Goal: Task Accomplishment & Management: Complete application form

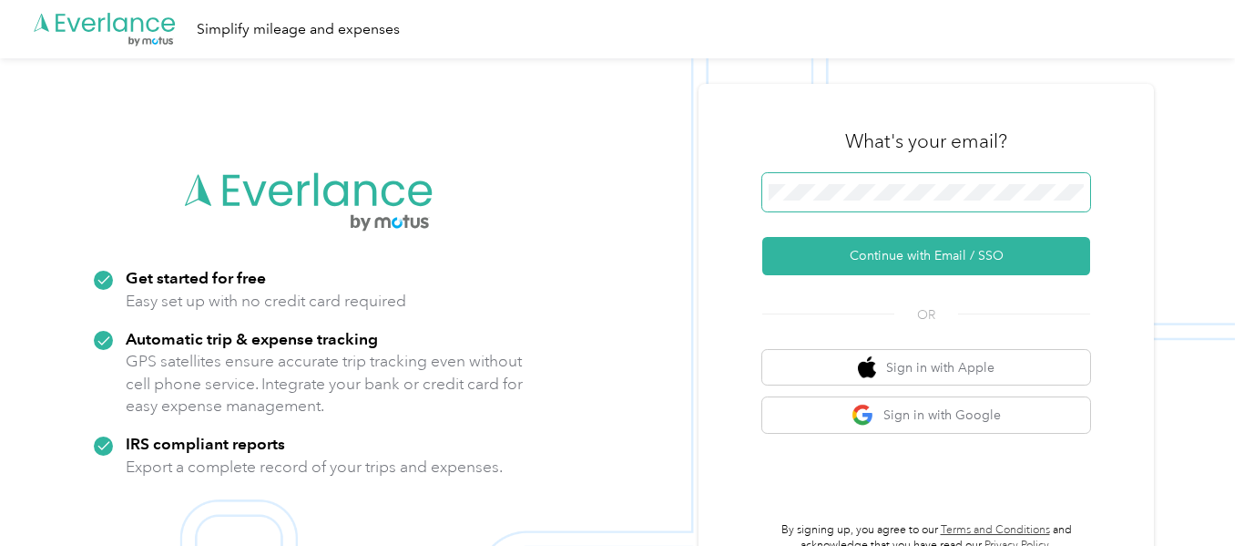
click at [865, 200] on span at bounding box center [926, 192] width 328 height 38
click at [921, 166] on div "What's your email?" at bounding box center [926, 141] width 328 height 64
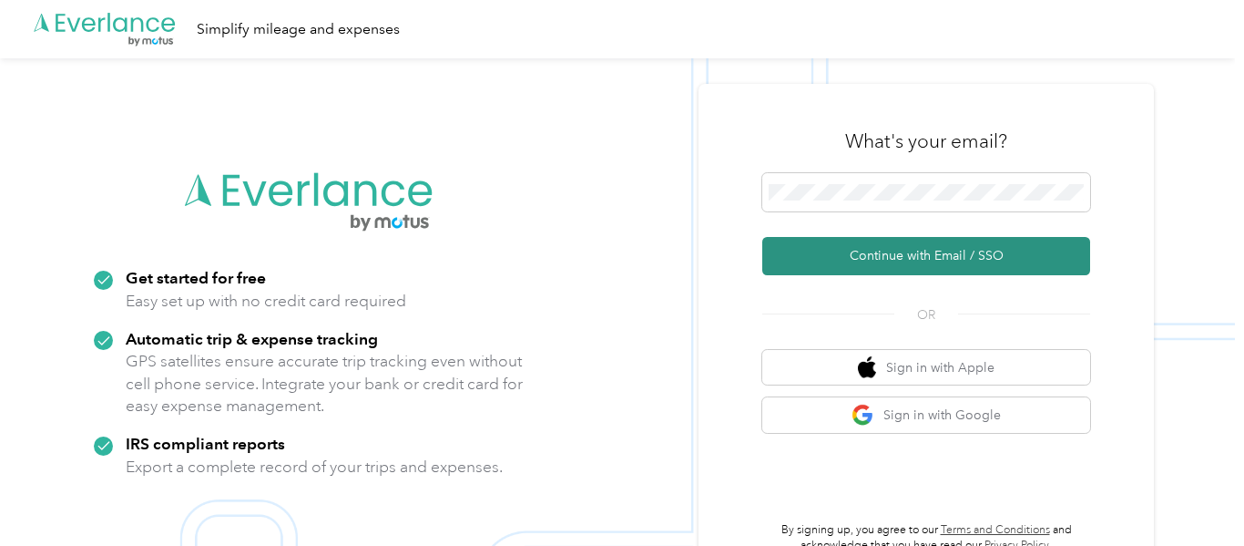
click at [946, 253] on button "Continue with Email / SSO" at bounding box center [926, 256] width 328 height 38
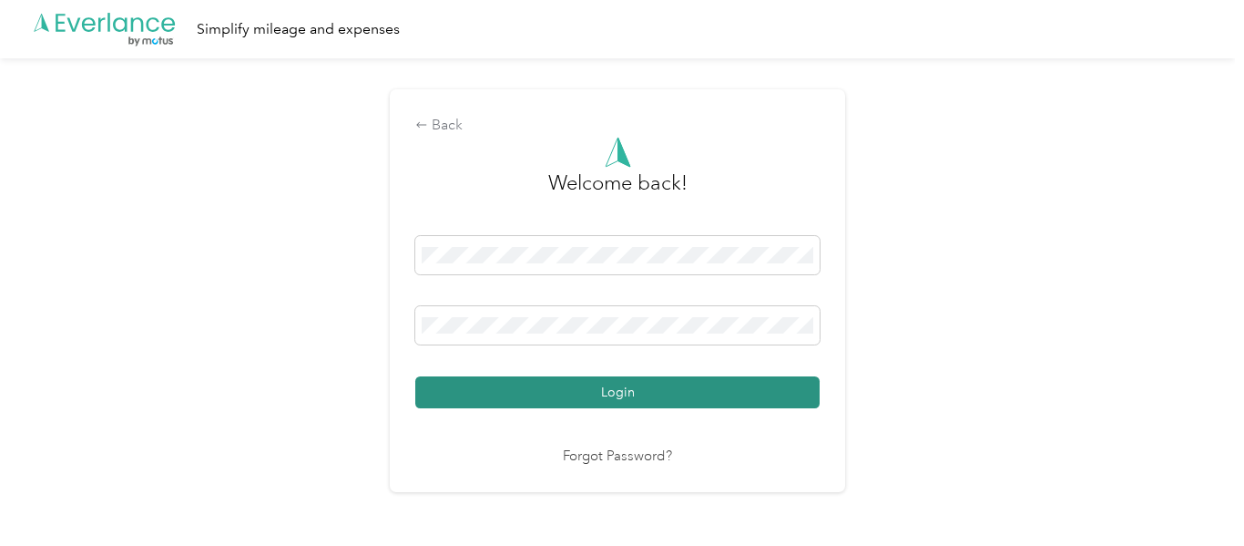
click at [674, 382] on button "Login" at bounding box center [617, 392] width 404 height 32
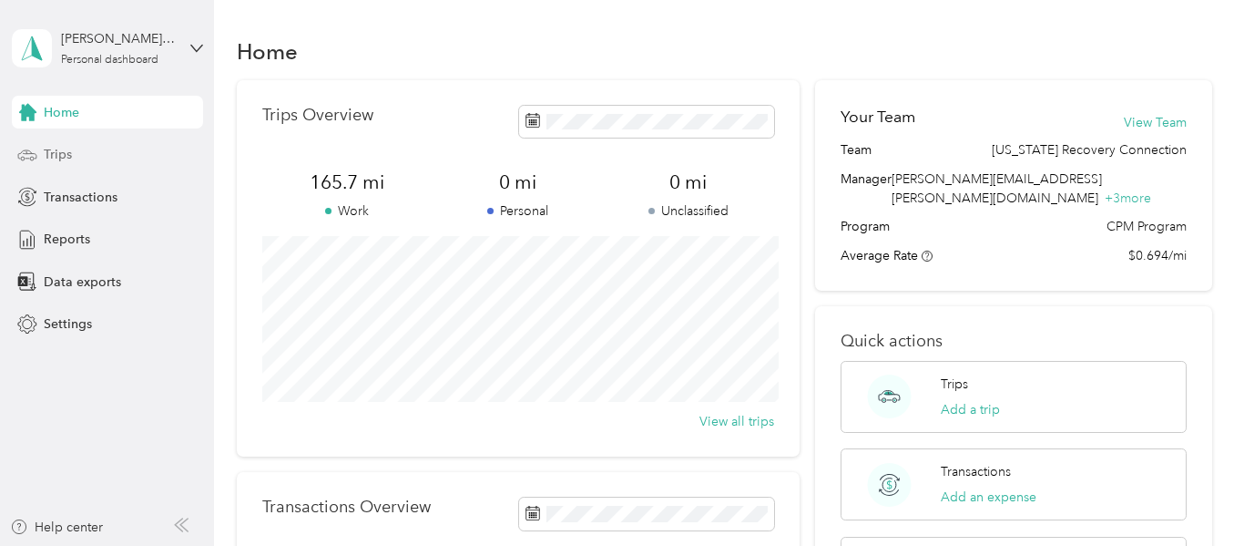
click at [94, 148] on div "Trips" at bounding box center [107, 154] width 191 height 33
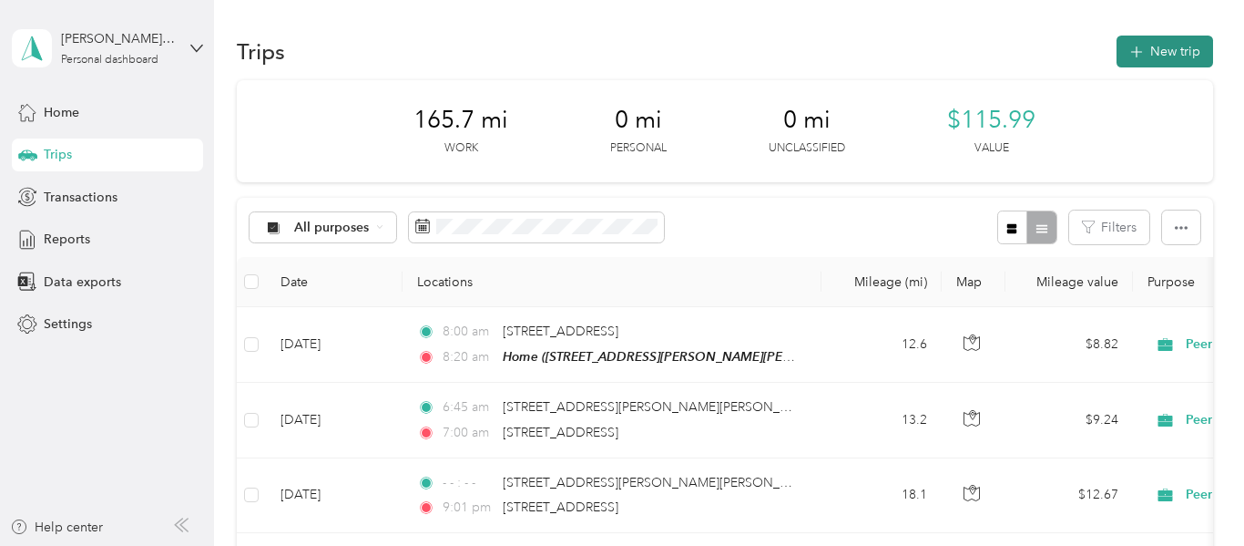
click at [1160, 58] on button "New trip" at bounding box center [1165, 52] width 97 height 32
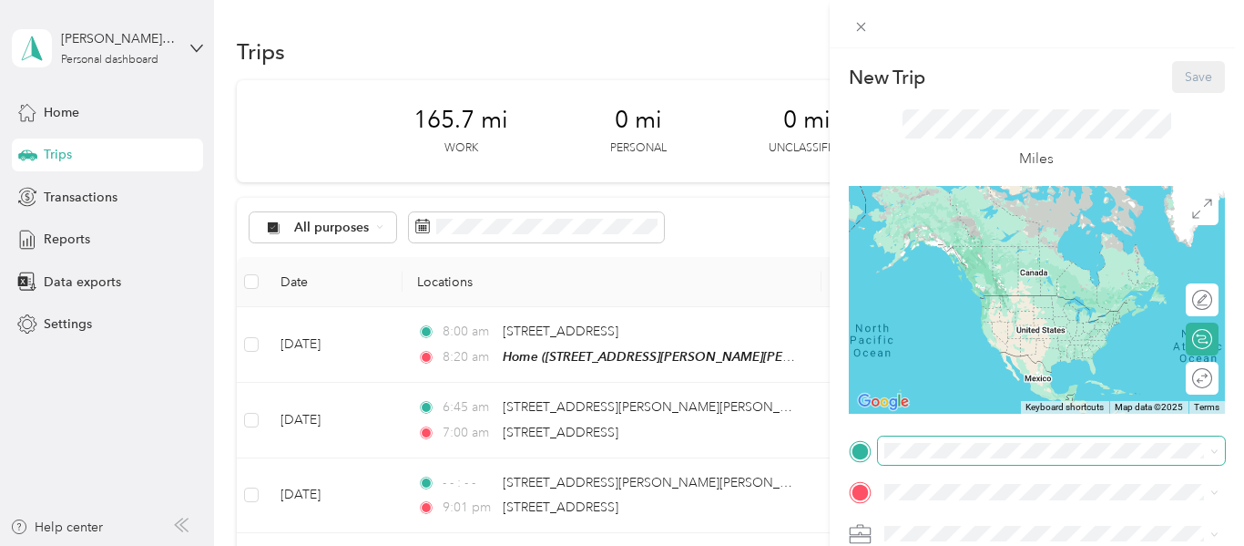
click at [965, 463] on span at bounding box center [1051, 450] width 347 height 29
click at [1015, 249] on span "[STREET_ADDRESS][PERSON_NAME][PERSON_NAME][PERSON_NAME][US_STATE]" at bounding box center [1052, 265] width 269 height 35
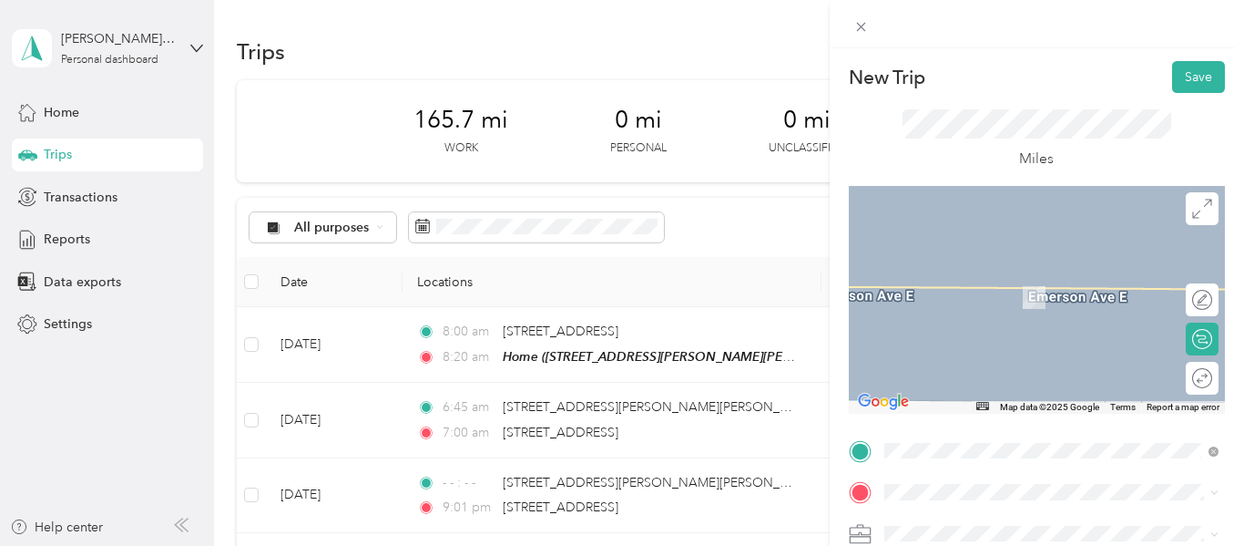
click at [1034, 289] on span "[STREET_ADDRESS][US_STATE]" at bounding box center [1009, 289] width 182 height 16
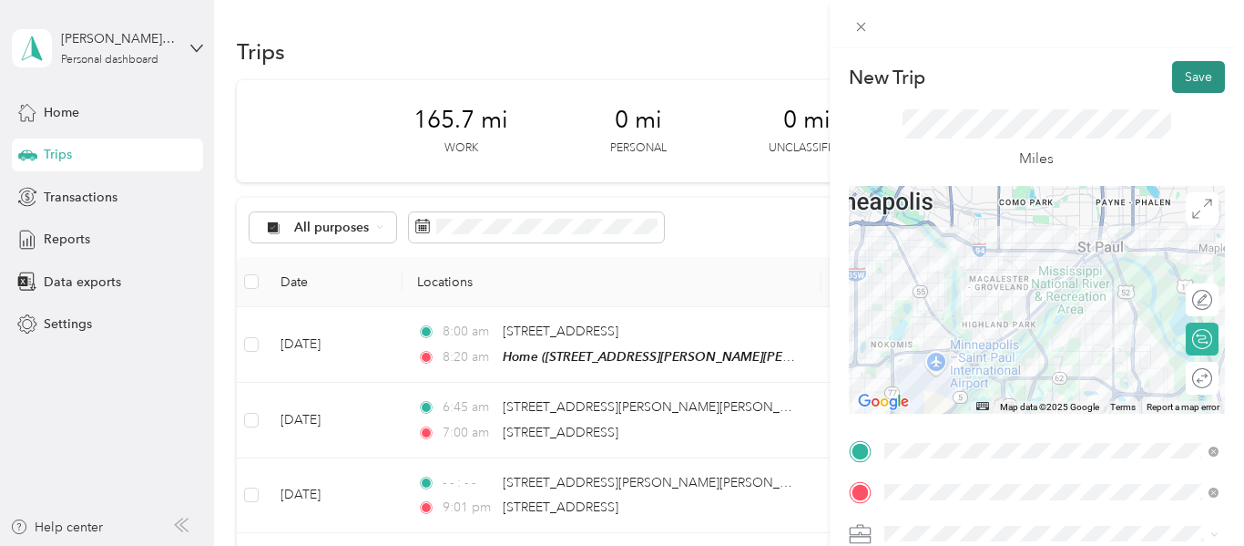
click at [1195, 90] on button "Save" at bounding box center [1198, 77] width 53 height 32
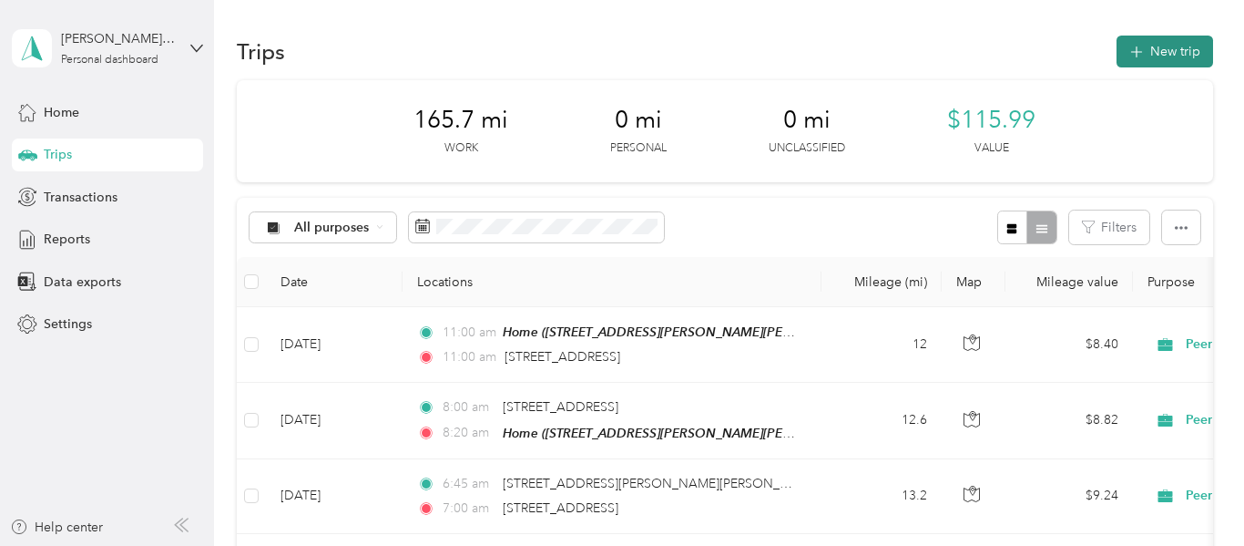
click at [1144, 47] on icon "button" at bounding box center [1136, 52] width 21 height 21
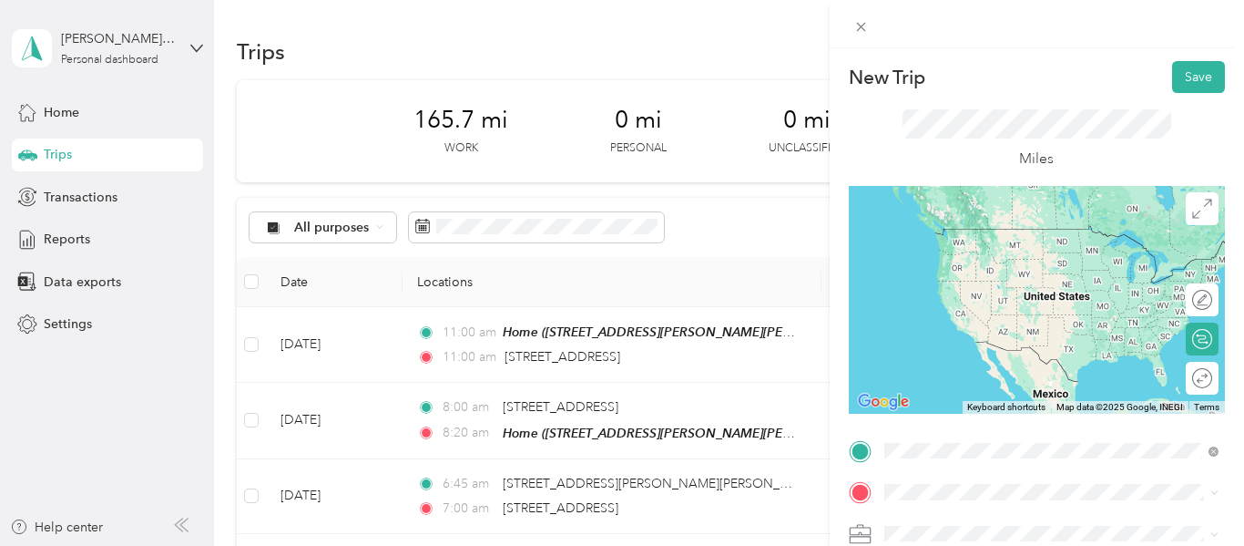
click at [1010, 250] on span "[STREET_ADDRESS][US_STATE]" at bounding box center [1009, 248] width 182 height 16
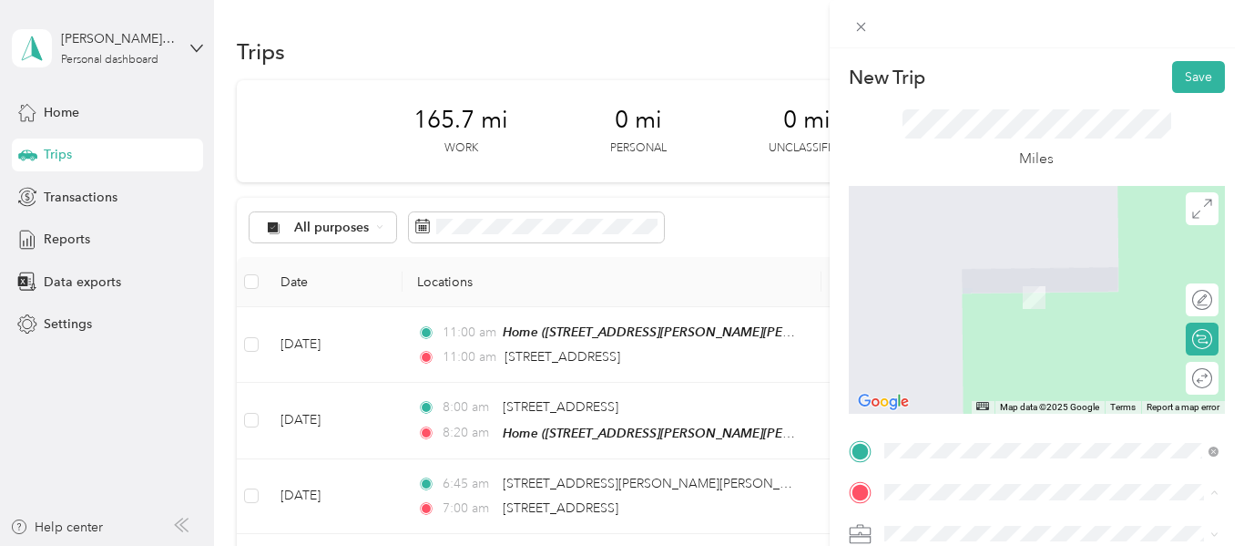
click at [1002, 315] on span "[STREET_ADDRESS][PERSON_NAME][PERSON_NAME][PERSON_NAME][US_STATE]" at bounding box center [1052, 307] width 269 height 35
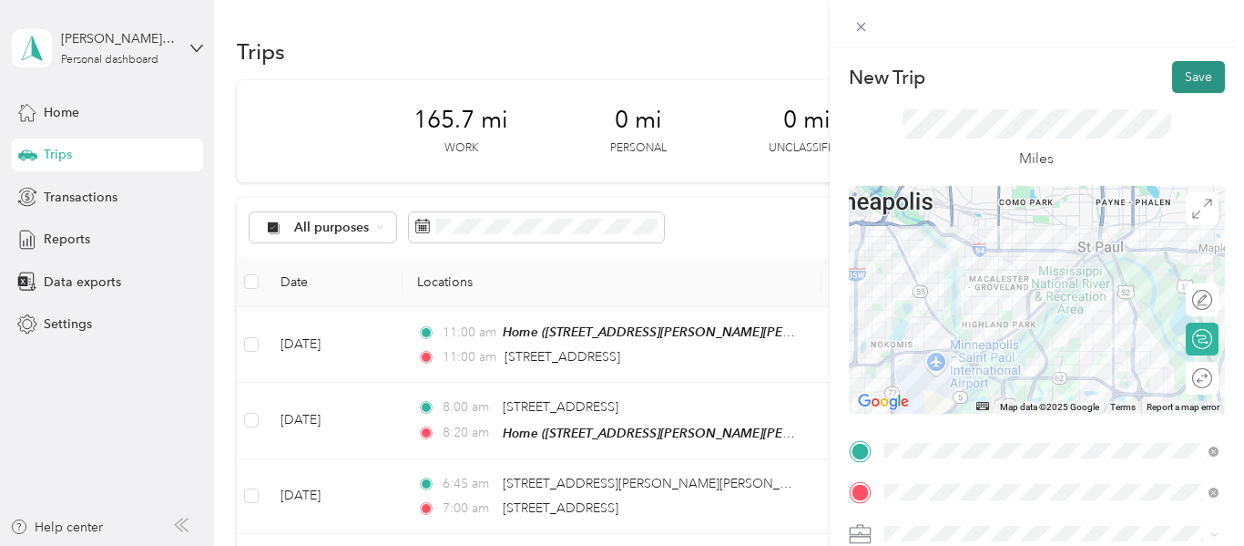
click at [1185, 91] on button "Save" at bounding box center [1198, 77] width 53 height 32
